Goal: Task Accomplishment & Management: Use online tool/utility

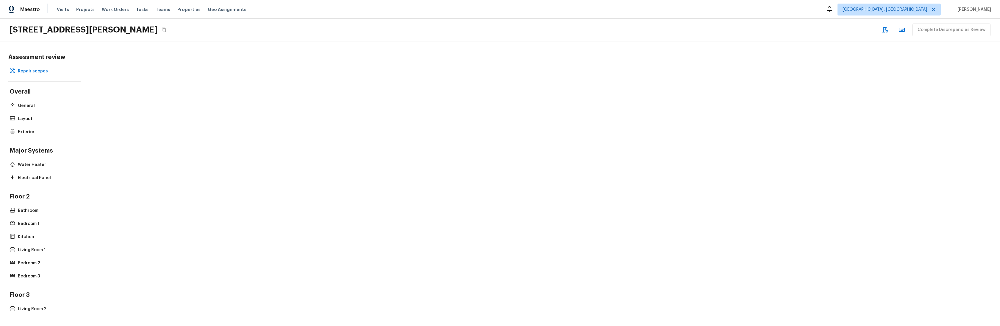
click at [230, 163] on div "Assessment review Repair scopes Overall General Layout Exterior Major Systems W…" at bounding box center [500, 183] width 1000 height 284
click at [279, 112] on div "Assessment review Repair scopes Overall General Layout Exterior Major Systems W…" at bounding box center [500, 183] width 1000 height 284
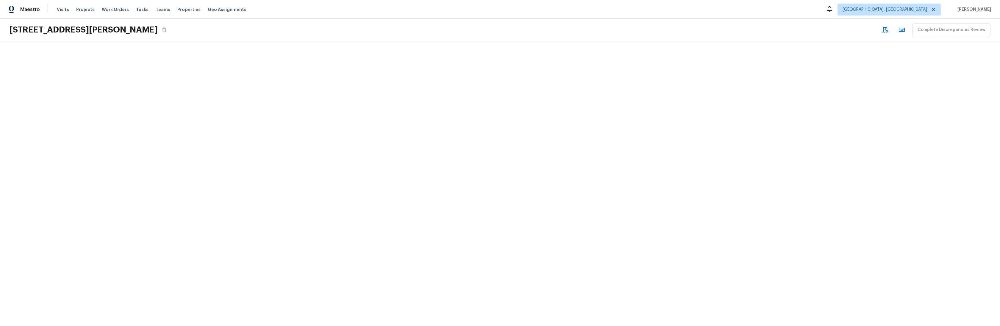
click at [296, 212] on div at bounding box center [500, 183] width 1000 height 284
click at [263, 123] on div at bounding box center [500, 183] width 1000 height 284
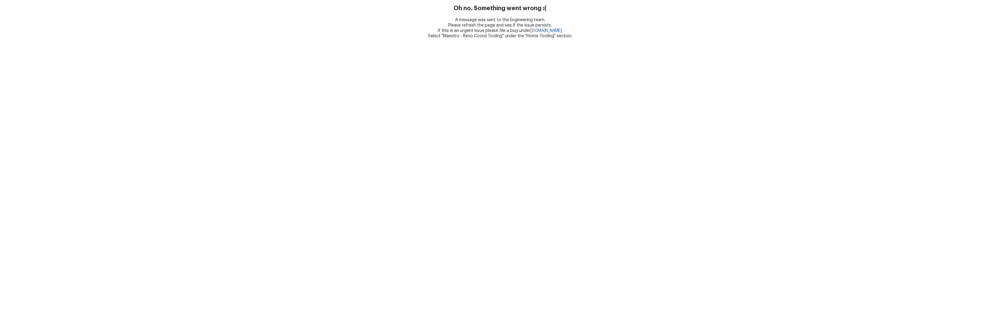
click at [333, 39] on html "Oh no. Something went wrong :( A message was sent to the Engineering team. Plea…" at bounding box center [500, 19] width 1000 height 39
click at [374, 39] on html "Oh no. Something went wrong :( A message was sent to the Engineering team. Plea…" at bounding box center [500, 19] width 1000 height 39
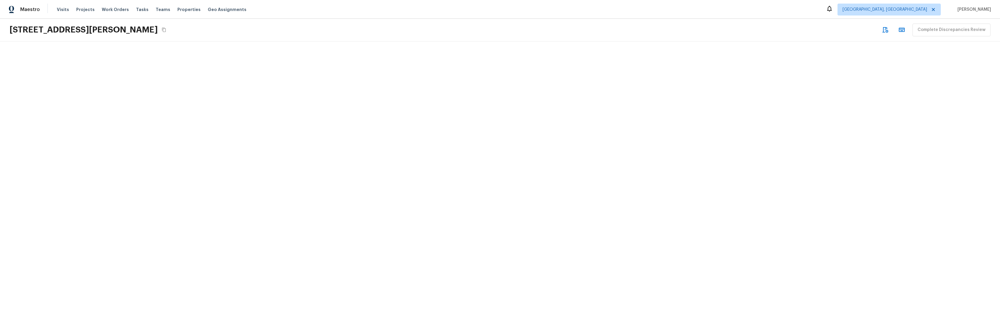
click at [376, 275] on div at bounding box center [500, 183] width 1000 height 284
